Goal: Task Accomplishment & Management: Manage account settings

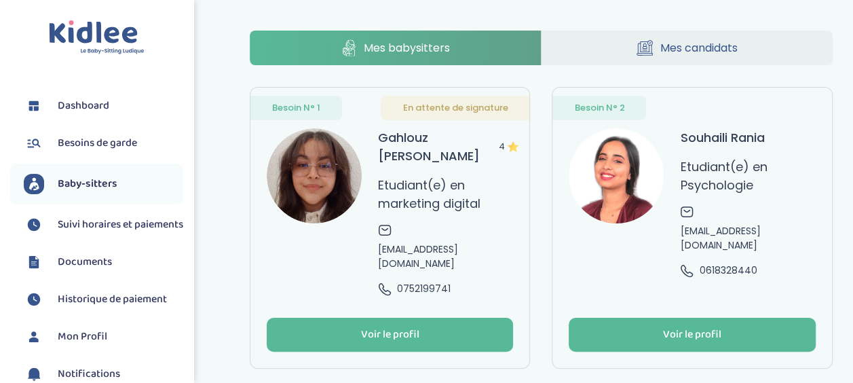
click at [86, 229] on span "Suivi horaires et paiements" at bounding box center [121, 224] width 126 height 16
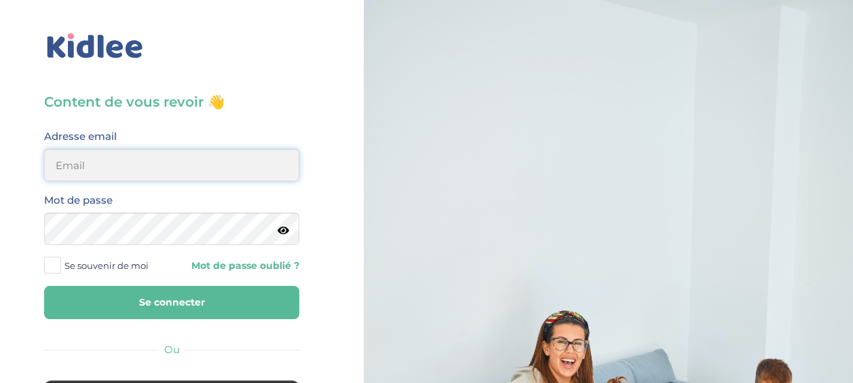
click at [205, 172] on input "email" at bounding box center [171, 165] width 255 height 33
type input "veroapetit@gmail.com"
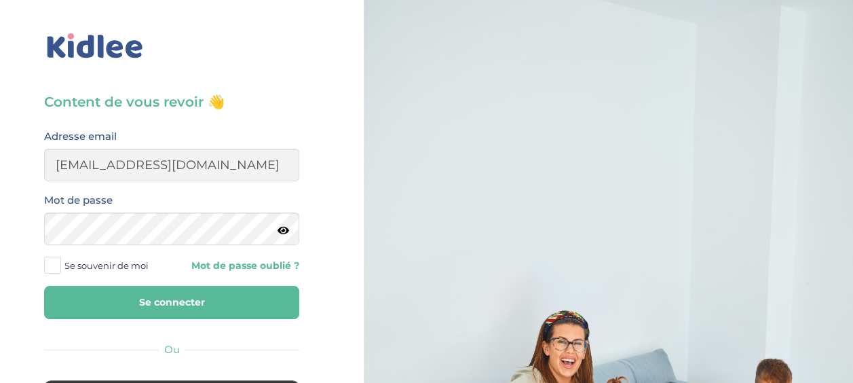
click at [201, 303] on button "Se connecter" at bounding box center [171, 302] width 255 height 33
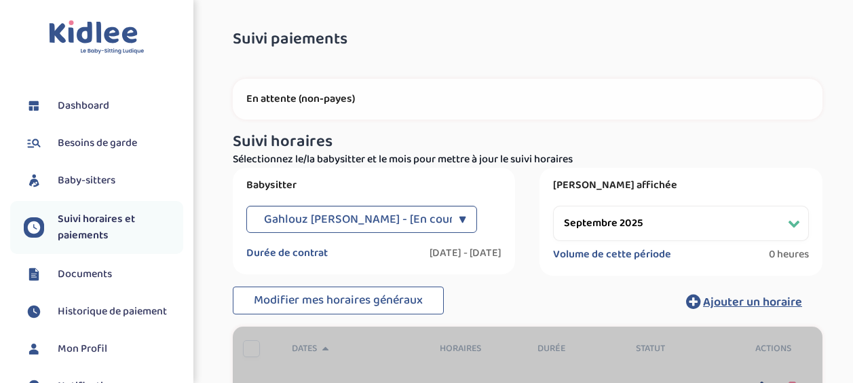
select select "septembre 2025"
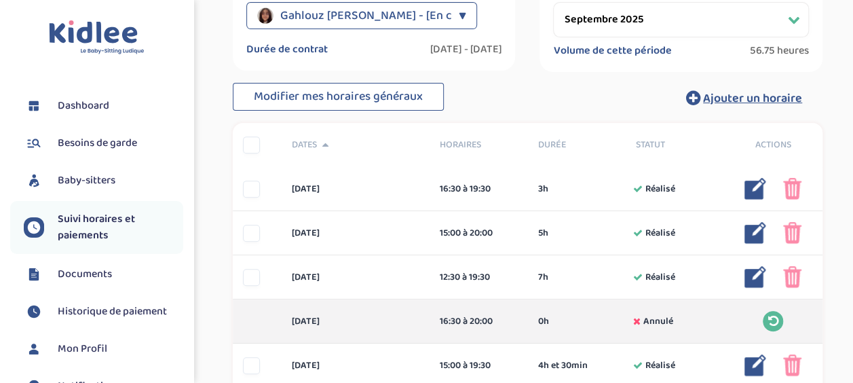
scroll to position [136, 0]
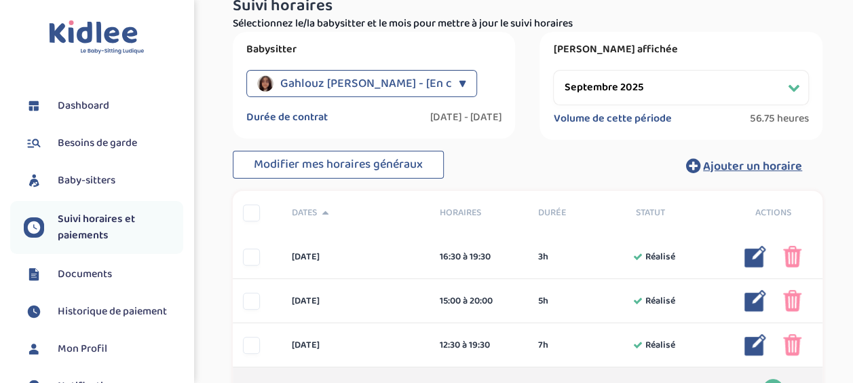
click at [461, 79] on div "▼" at bounding box center [462, 83] width 7 height 27
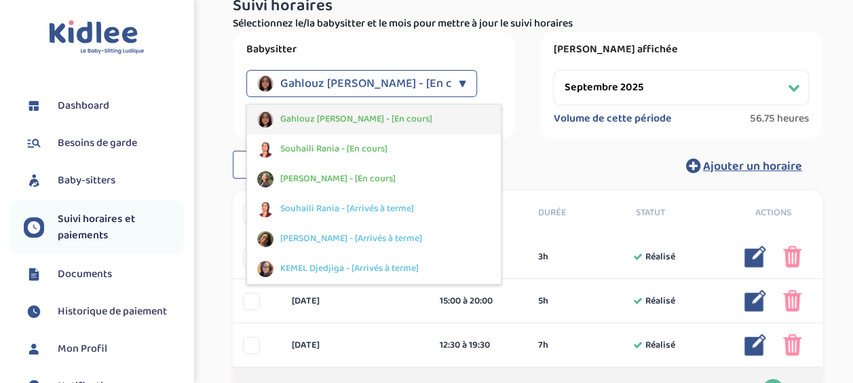
click at [443, 109] on div "Gahlouz Elena - [En cours]" at bounding box center [374, 120] width 255 height 30
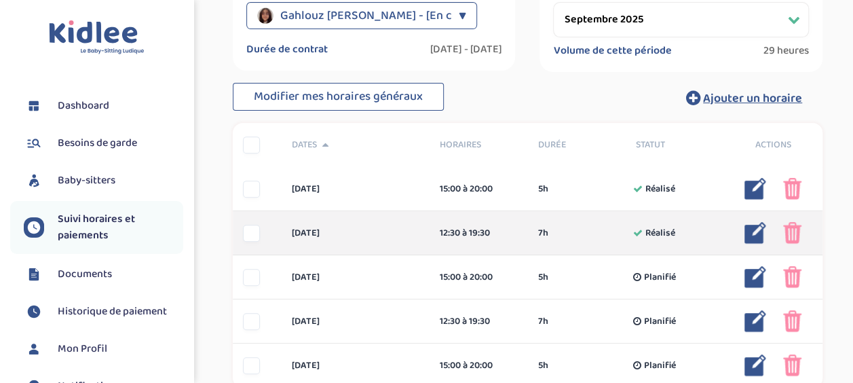
scroll to position [271, 0]
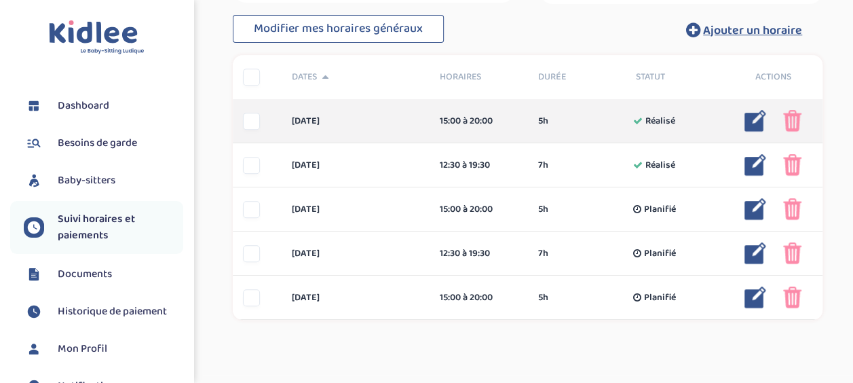
click at [250, 118] on div at bounding box center [251, 121] width 17 height 17
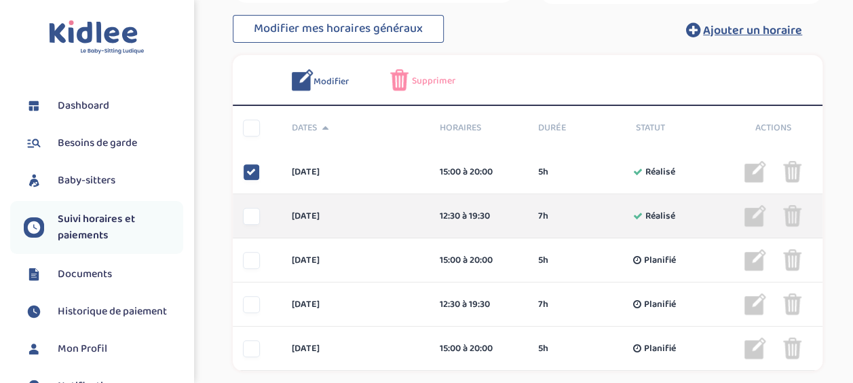
click at [251, 219] on div at bounding box center [251, 216] width 17 height 17
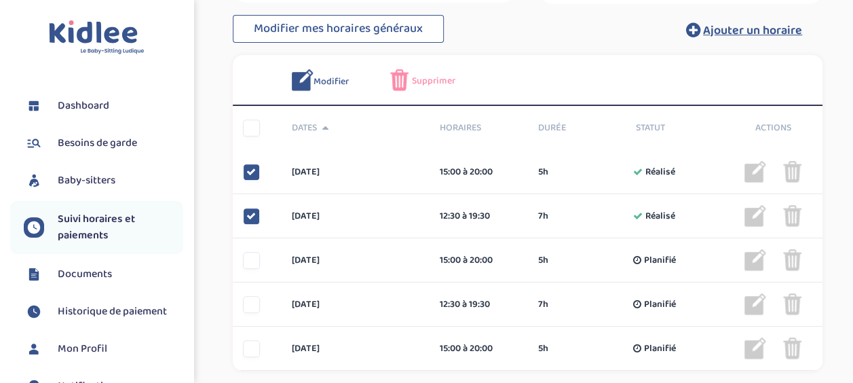
click at [428, 79] on span "Supprimer" at bounding box center [433, 81] width 43 height 14
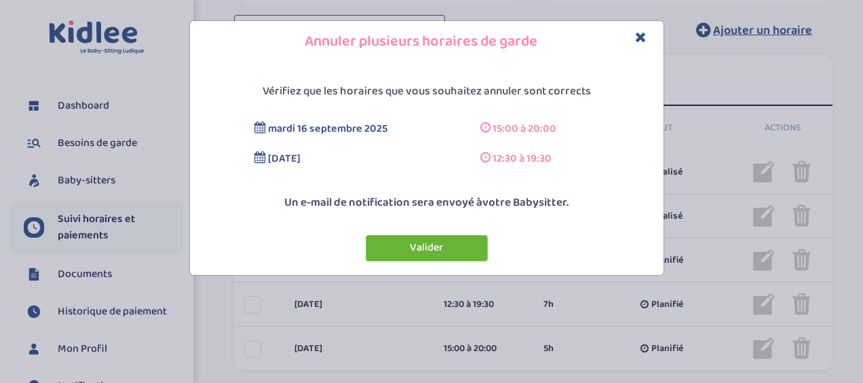
click at [453, 246] on button "Valider" at bounding box center [427, 248] width 122 height 26
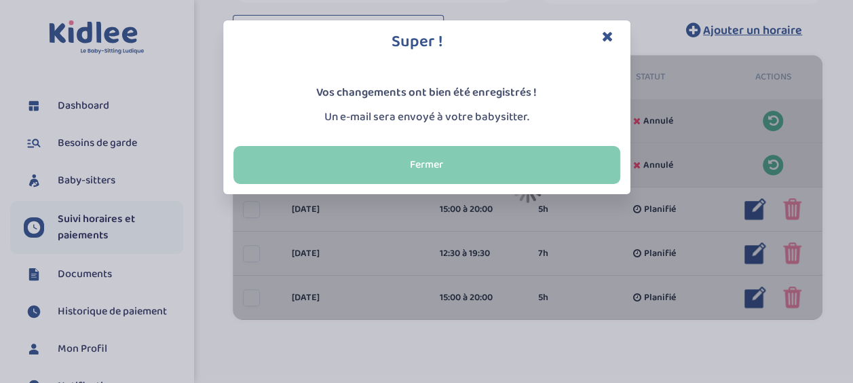
click at [529, 168] on button "Fermer" at bounding box center [426, 165] width 387 height 38
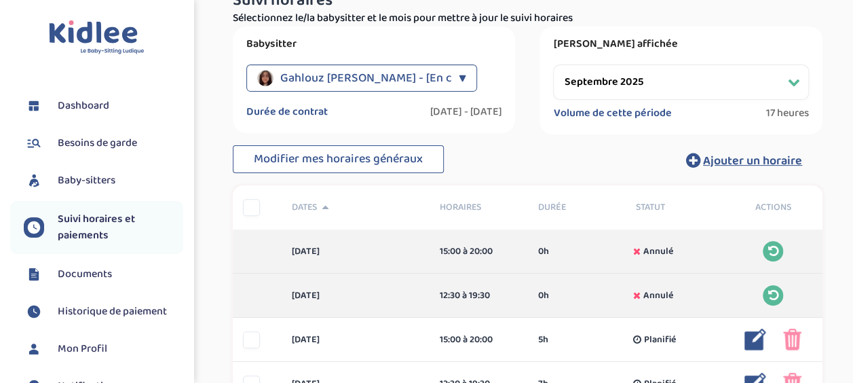
scroll to position [128, 0]
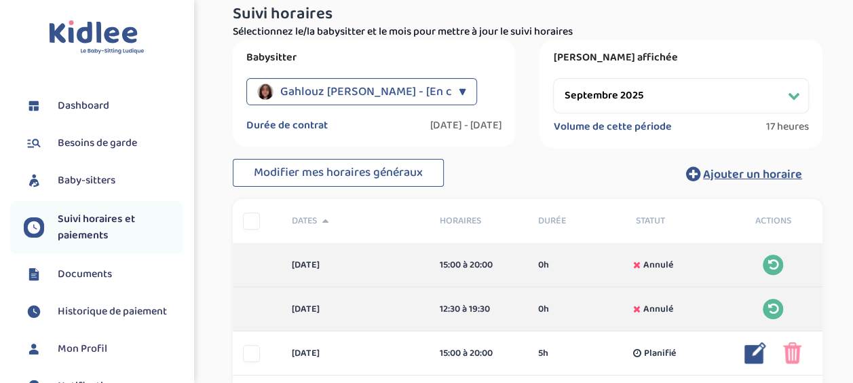
click at [459, 87] on div "▼" at bounding box center [462, 91] width 7 height 27
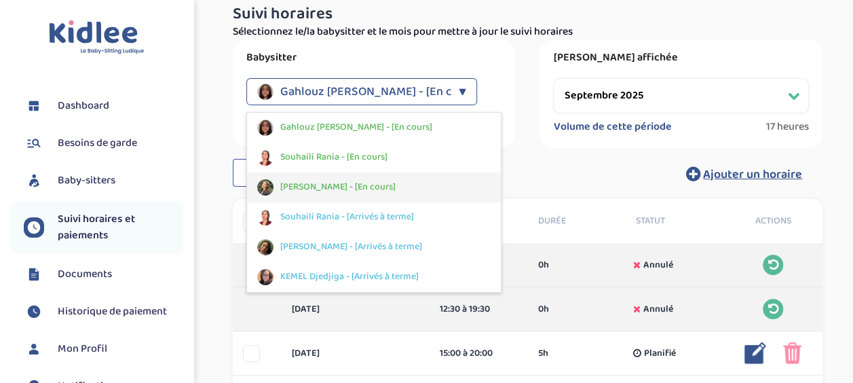
click at [357, 177] on div "Ungur Ioana - [En cours]" at bounding box center [374, 187] width 255 height 30
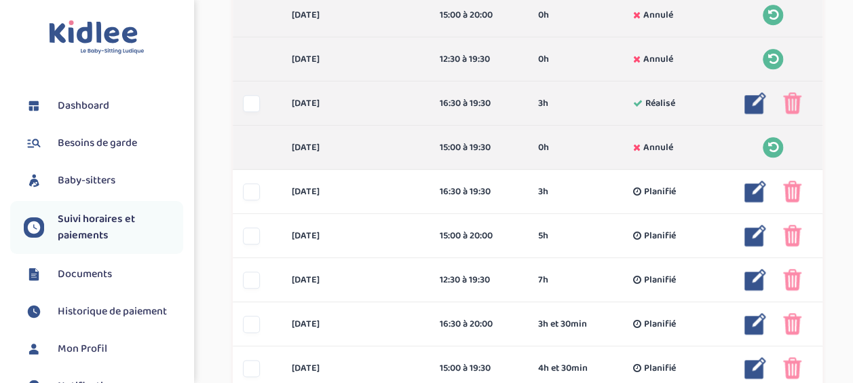
scroll to position [671, 0]
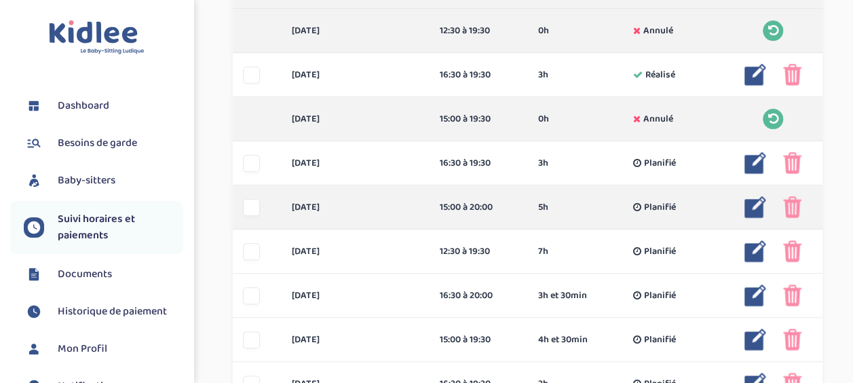
click at [251, 209] on div at bounding box center [251, 207] width 17 height 17
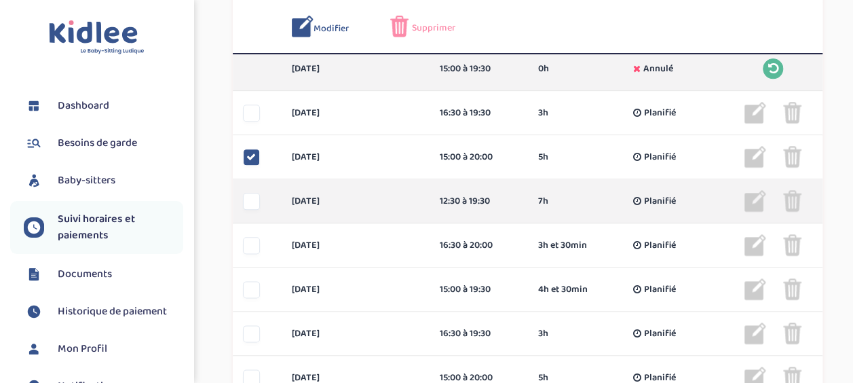
click at [253, 199] on div at bounding box center [251, 201] width 17 height 17
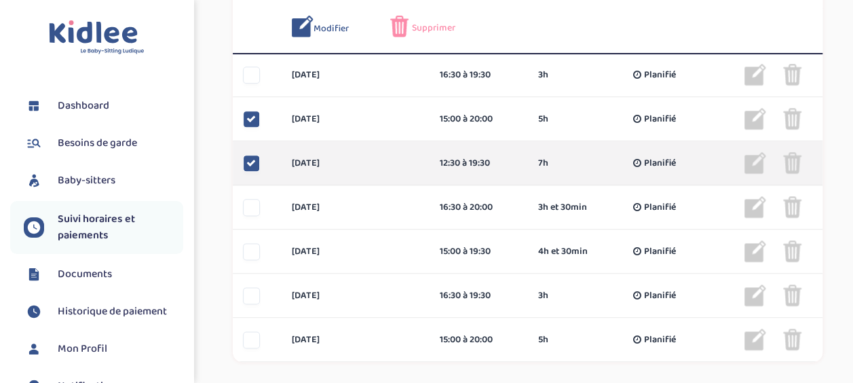
scroll to position [789, 0]
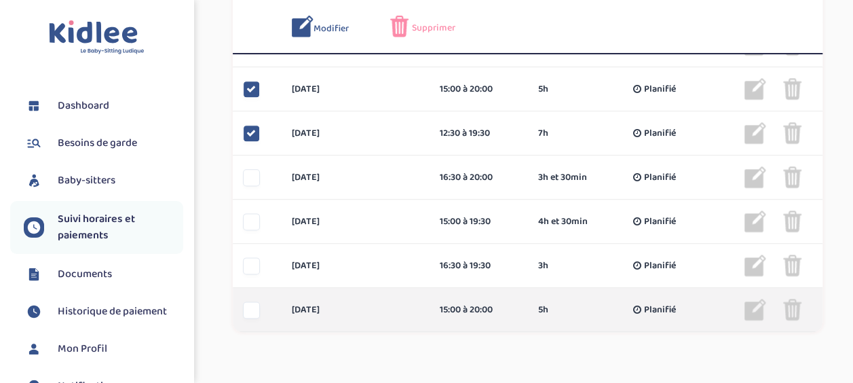
click at [252, 316] on div at bounding box center [251, 309] width 17 height 17
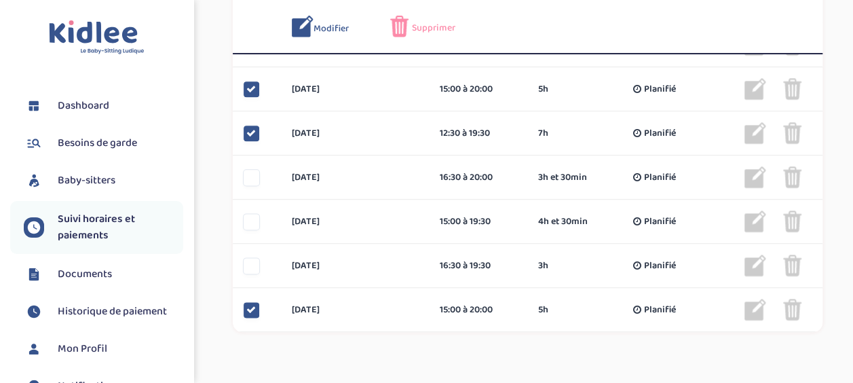
click at [434, 27] on span "Supprimer" at bounding box center [433, 28] width 43 height 14
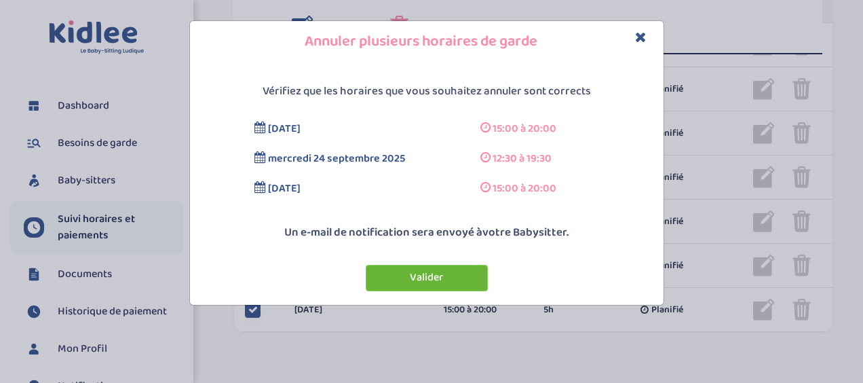
click at [447, 278] on button "Valider" at bounding box center [427, 278] width 122 height 26
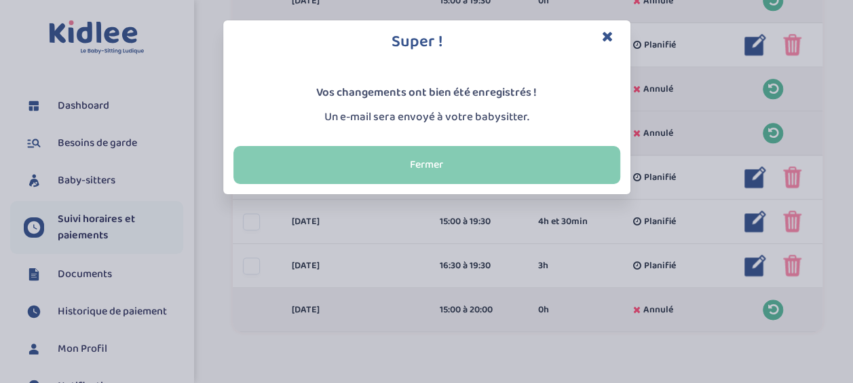
click at [483, 171] on button "Fermer" at bounding box center [426, 165] width 387 height 38
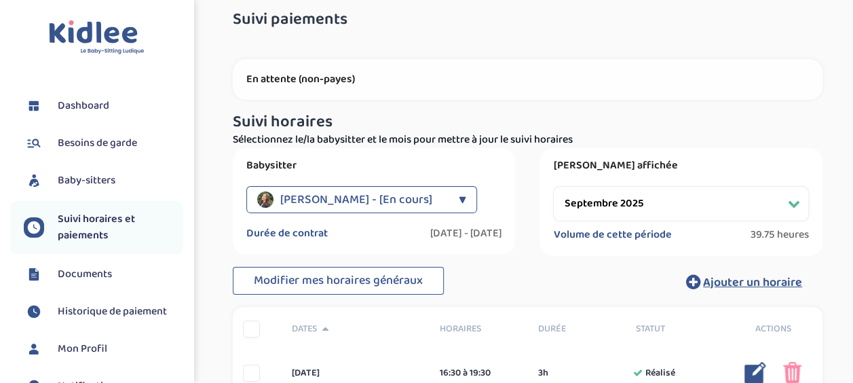
scroll to position [0, 0]
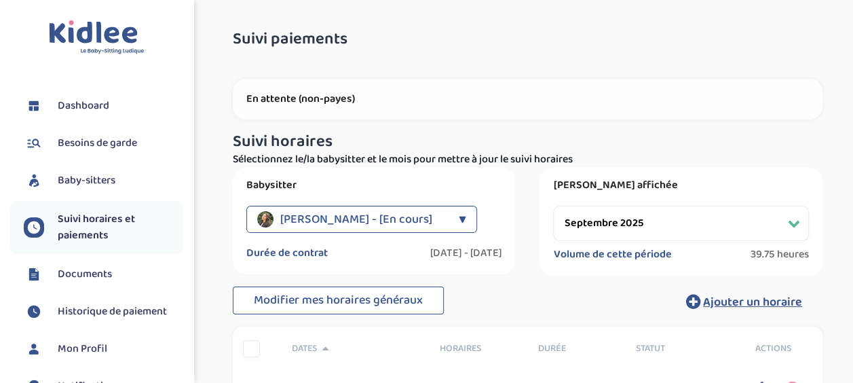
click at [128, 311] on span "Historique de paiement" at bounding box center [112, 311] width 109 height 16
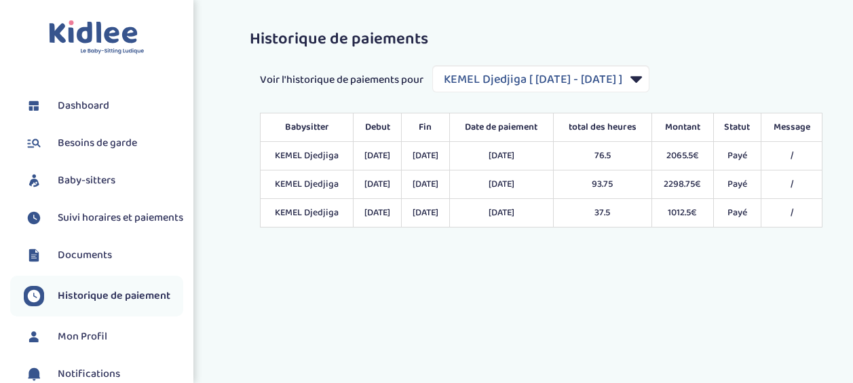
select select "1970"
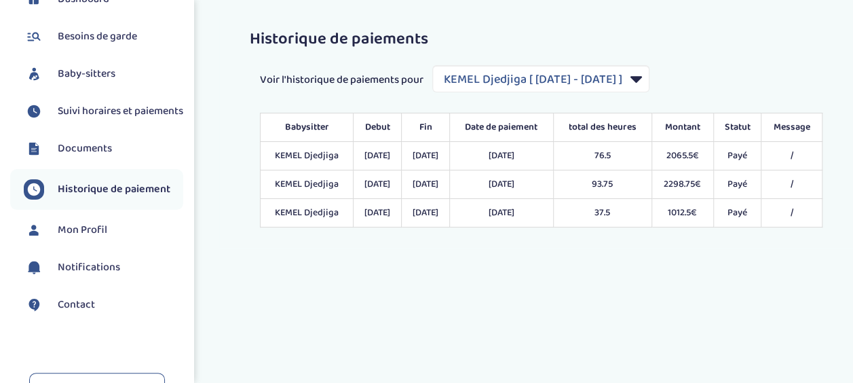
scroll to position [136, 0]
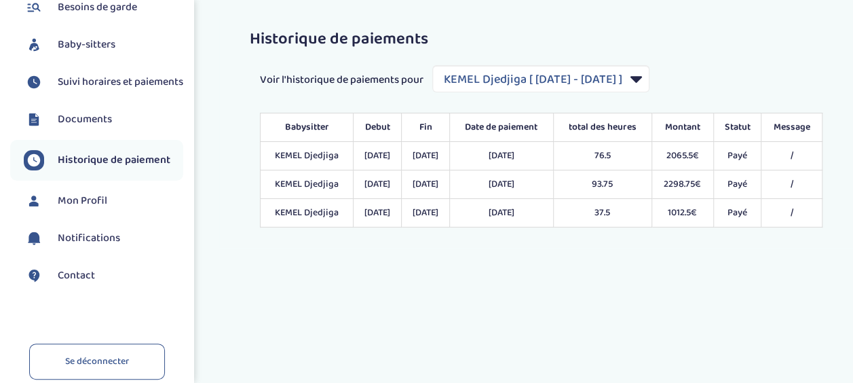
click at [94, 246] on span "Notifications" at bounding box center [89, 238] width 62 height 16
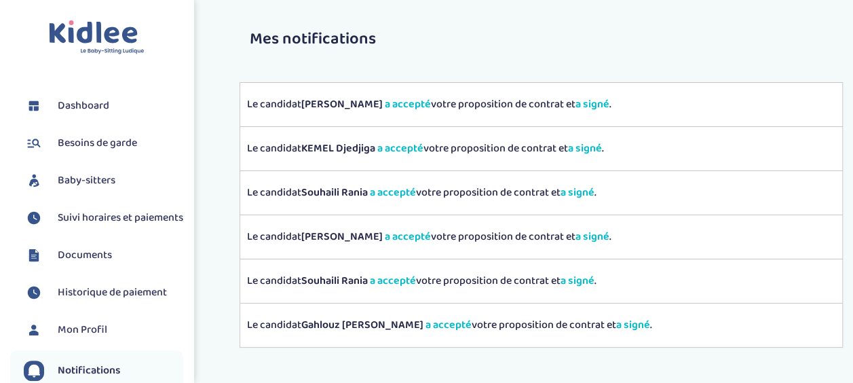
click at [73, 104] on span "Dashboard" at bounding box center [84, 106] width 52 height 16
